Goal: Communication & Community: Participate in discussion

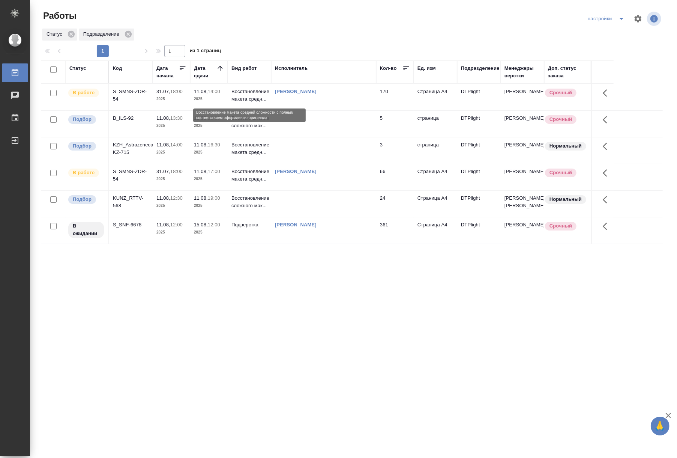
click at [256, 95] on p "Восстановление макета средн..." at bounding box center [250, 95] width 36 height 15
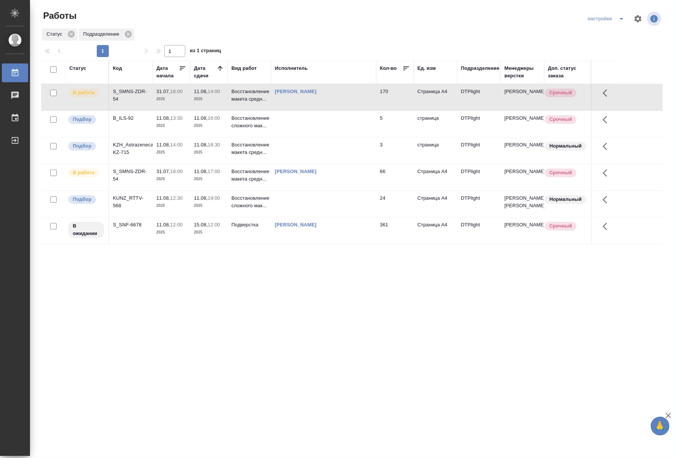
click at [251, 96] on p "Восстановление макета средн..." at bounding box center [250, 95] width 36 height 15
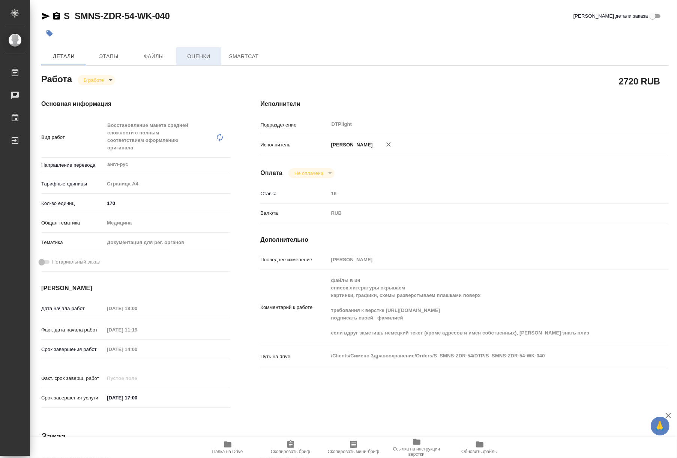
type textarea "x"
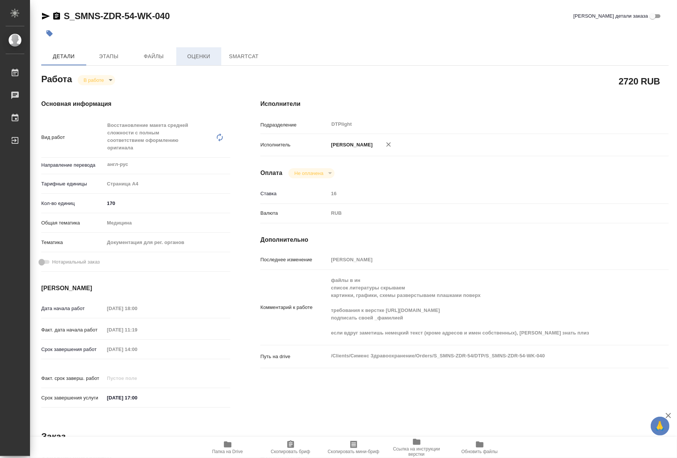
type textarea "x"
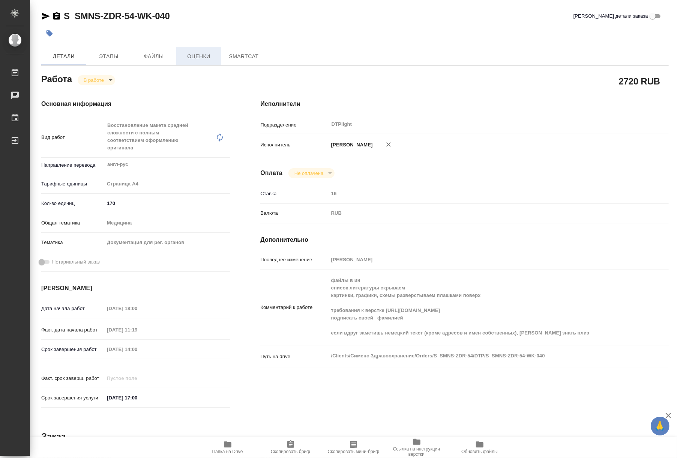
type textarea "x"
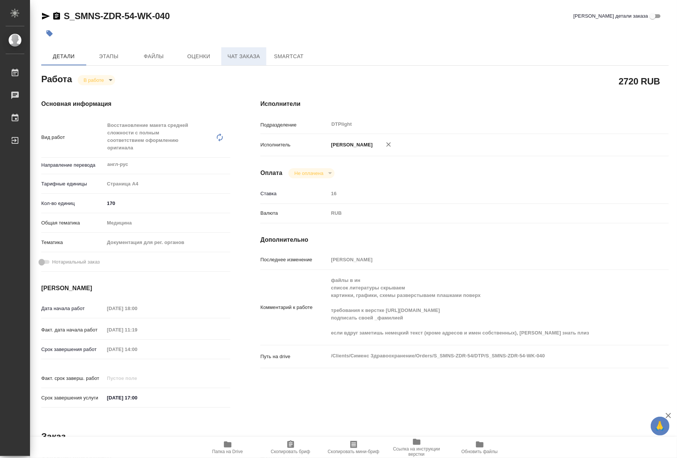
click at [250, 54] on span "Чат заказа" at bounding box center [244, 56] width 36 height 9
type textarea "x"
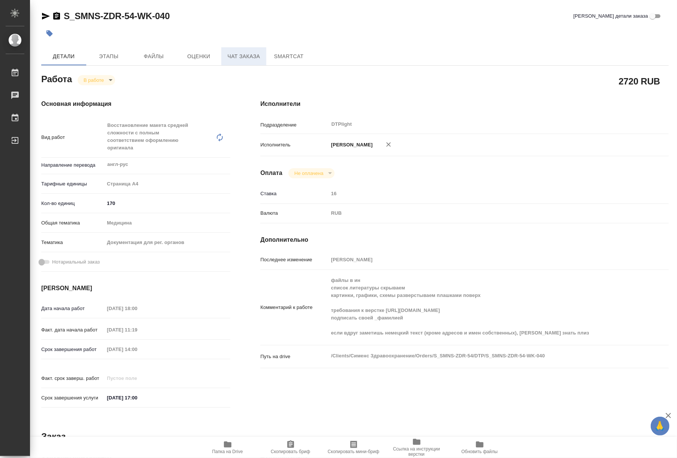
type textarea "x"
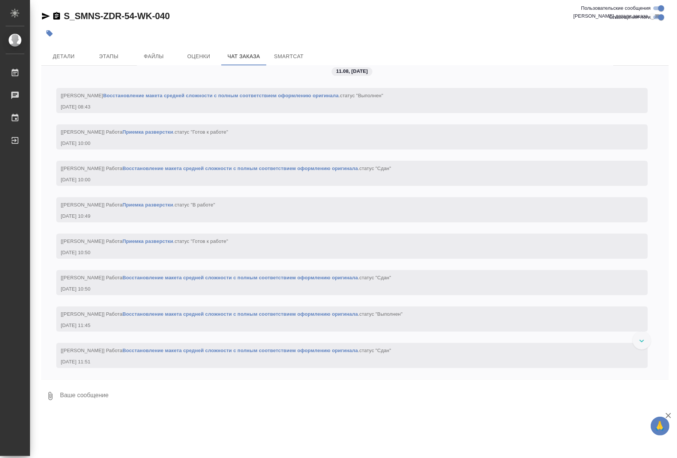
scroll to position [14011, 0]
click at [242, 29] on link "Восстановление макета средней сложности с полным соответствием оформлению ориги…" at bounding box center [240, 27] width 236 height 6
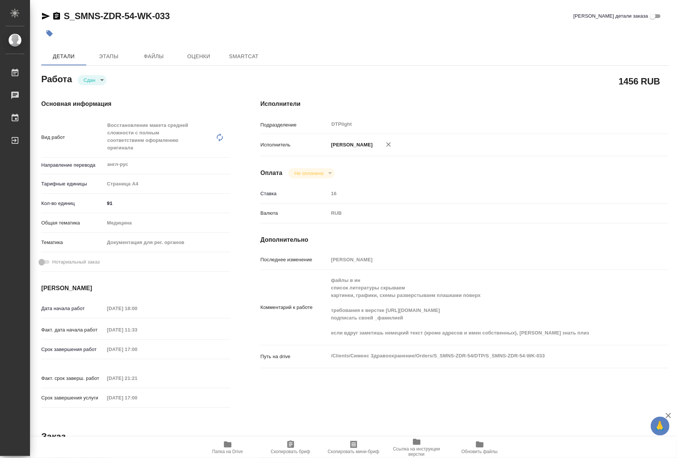
type textarea "x"
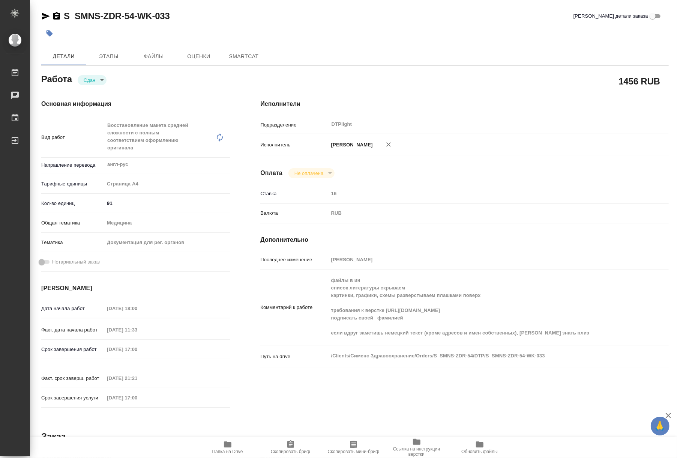
type textarea "x"
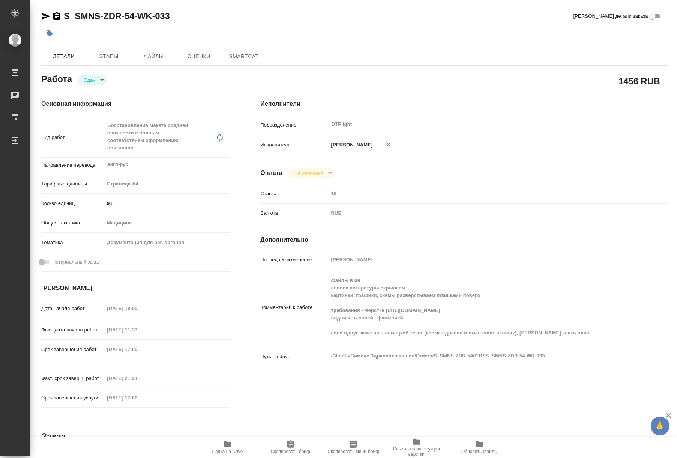
type textarea "x"
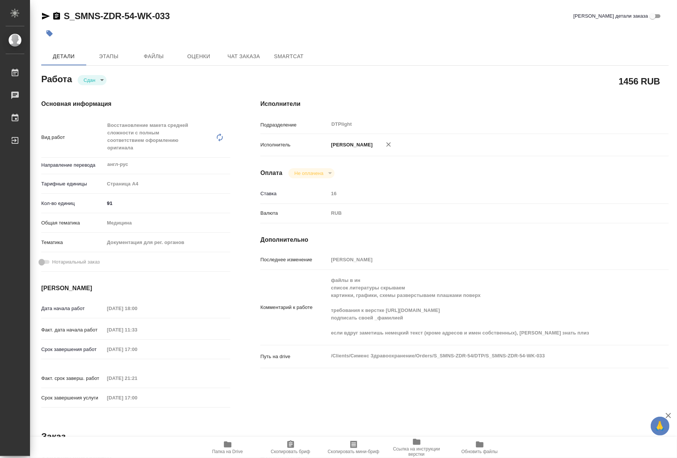
type textarea "x"
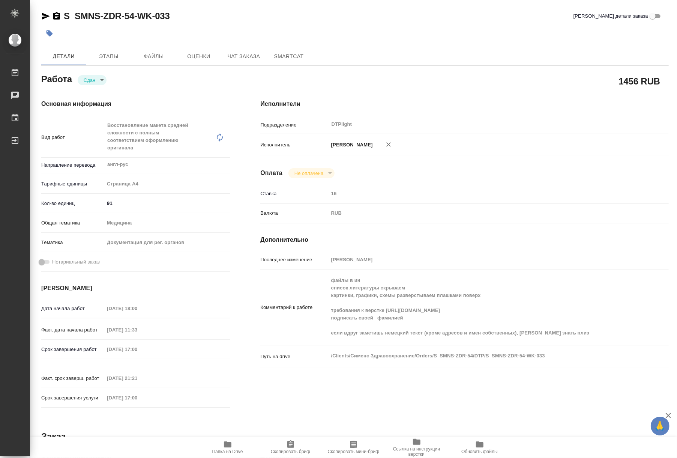
type textarea "x"
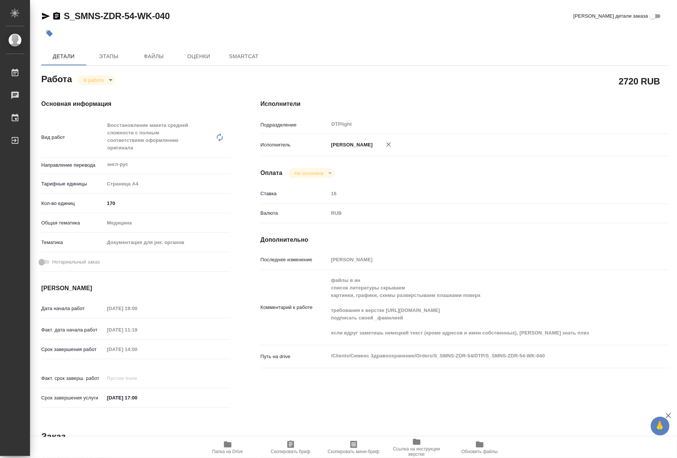
type textarea "x"
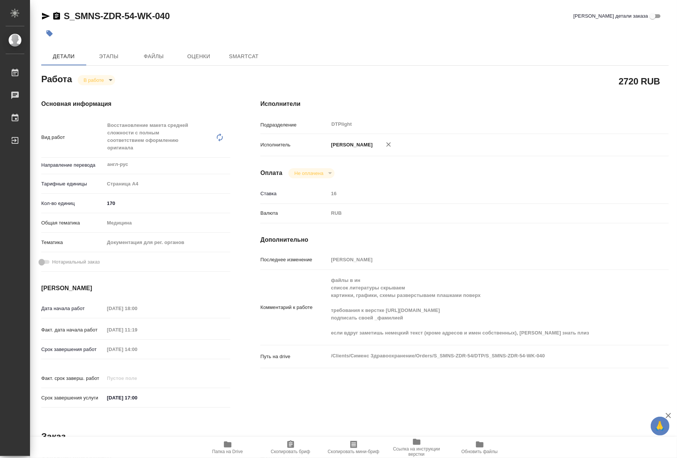
type textarea "x"
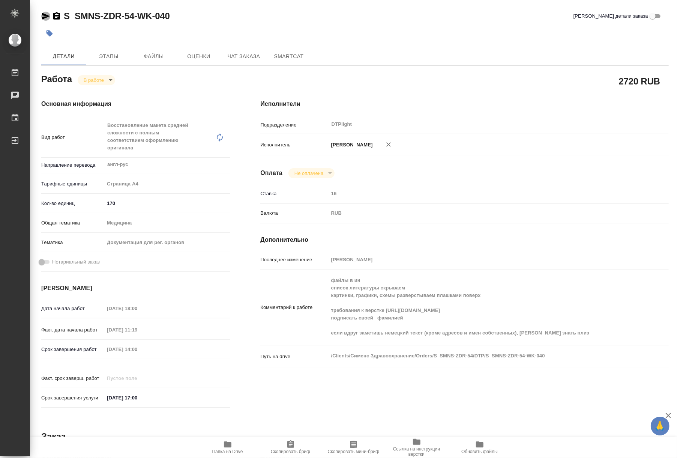
click at [47, 15] on icon "button" at bounding box center [46, 16] width 8 height 7
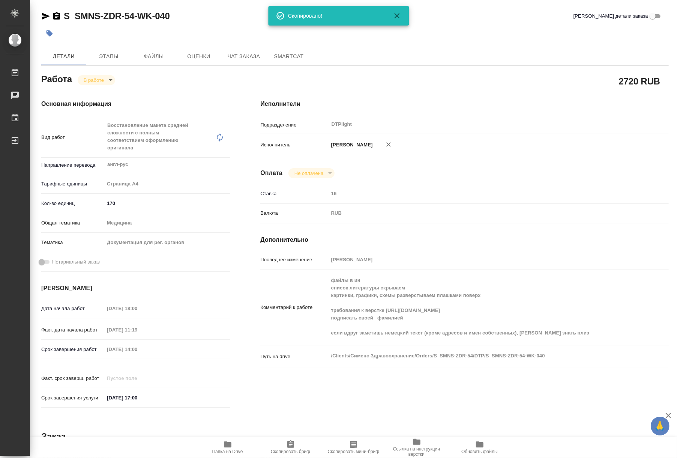
type textarea "x"
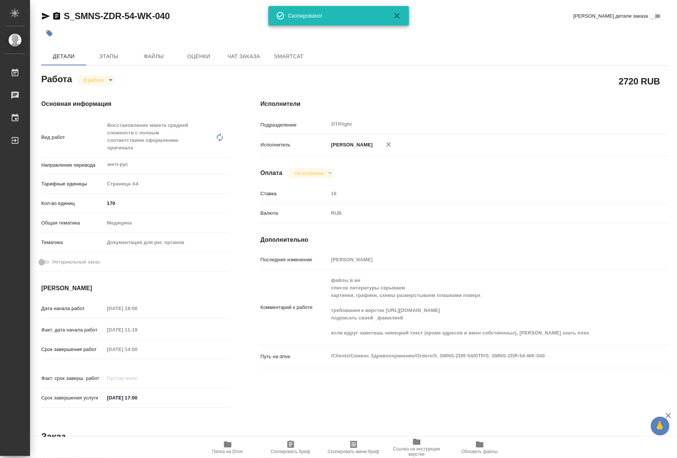
type textarea "x"
